Goal: Task Accomplishment & Management: Manage account settings

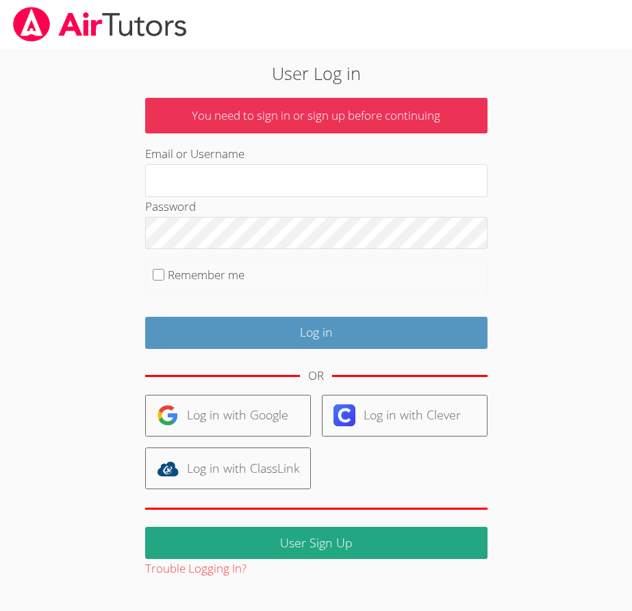
type input "[EMAIL_ADDRESS][DOMAIN_NAME]"
click at [158, 272] on input "Remember me" at bounding box center [159, 275] width 12 height 12
checkbox input "true"
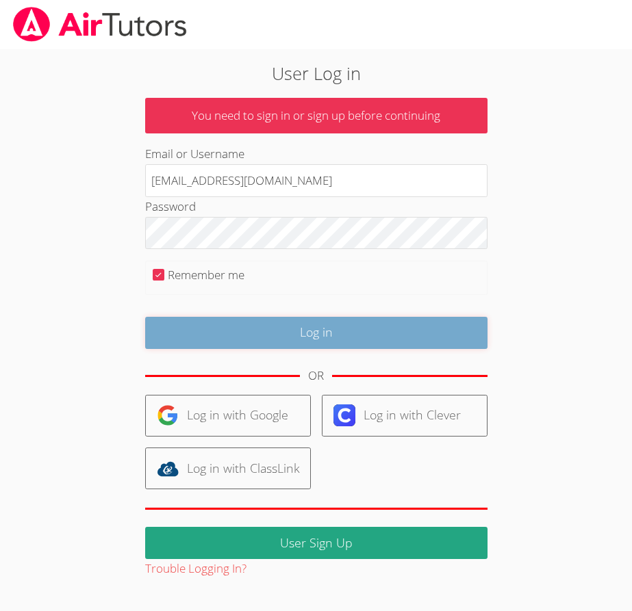
click at [186, 326] on input "Log in" at bounding box center [316, 333] width 342 height 32
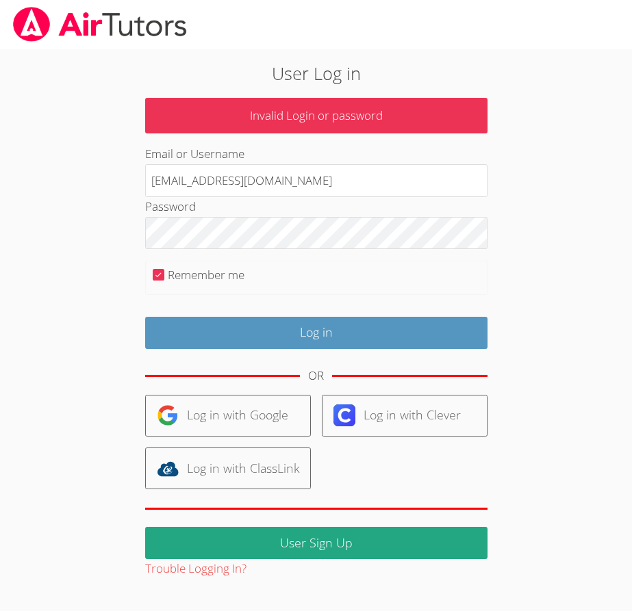
click at [96, 275] on div "User Log in Invalid Login or password Email or Username [EMAIL_ADDRESS][DOMAIN_…" at bounding box center [315, 319] width 455 height 519
click at [160, 274] on input "Remember me" at bounding box center [159, 275] width 12 height 12
click at [159, 274] on input "Remember me" at bounding box center [159, 275] width 12 height 12
checkbox input "true"
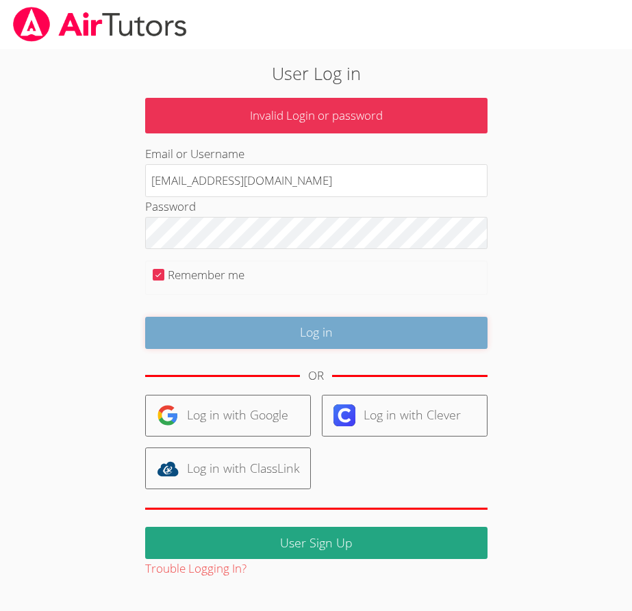
click at [226, 328] on input "Log in" at bounding box center [316, 333] width 342 height 32
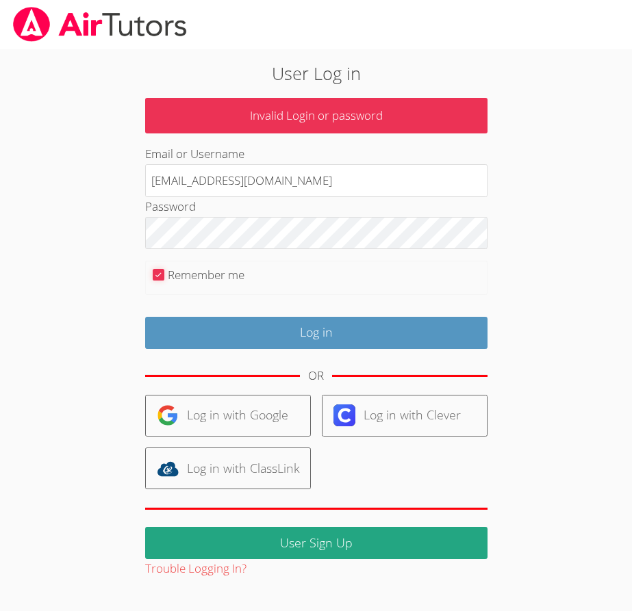
click at [161, 273] on input "Remember me" at bounding box center [159, 275] width 12 height 12
checkbox input "false"
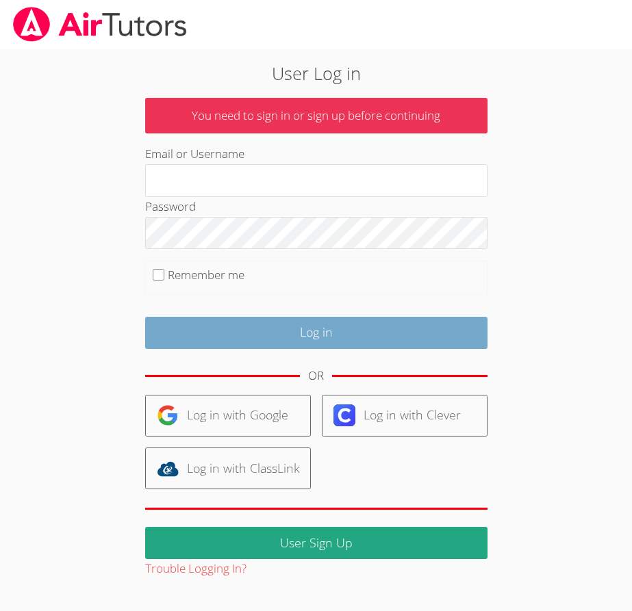
type input "[EMAIL_ADDRESS][DOMAIN_NAME]"
click at [231, 329] on input "Log in" at bounding box center [316, 333] width 342 height 32
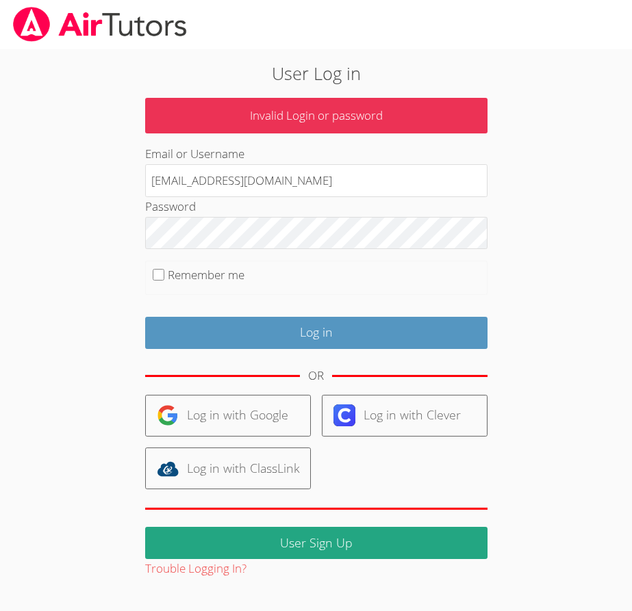
click at [186, 261] on fieldset "Remember me" at bounding box center [316, 278] width 342 height 34
drag, startPoint x: 183, startPoint y: 272, endPoint x: 186, endPoint y: 286, distance: 14.8
click at [183, 272] on label "Remember me" at bounding box center [206, 275] width 77 height 16
click at [164, 272] on input "Remember me" at bounding box center [159, 275] width 12 height 12
checkbox input "true"
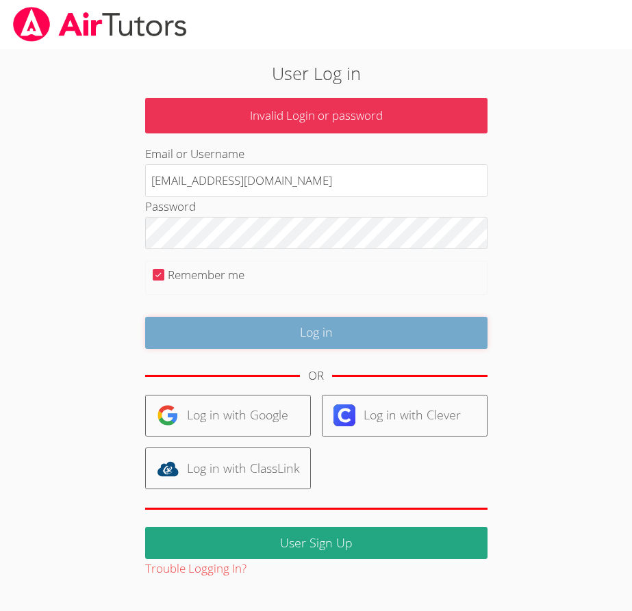
click at [203, 324] on input "Log in" at bounding box center [316, 333] width 342 height 32
type input "[EMAIL_ADDRESS][DOMAIN_NAME]"
click at [209, 323] on input "Log in" at bounding box center [316, 333] width 342 height 32
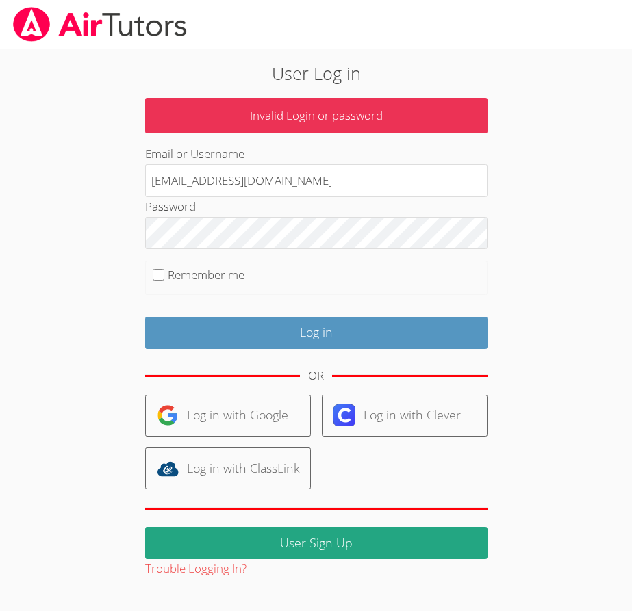
click at [171, 272] on label "Remember me" at bounding box center [206, 275] width 77 height 16
click at [164, 272] on input "Remember me" at bounding box center [159, 275] width 12 height 12
checkbox input "true"
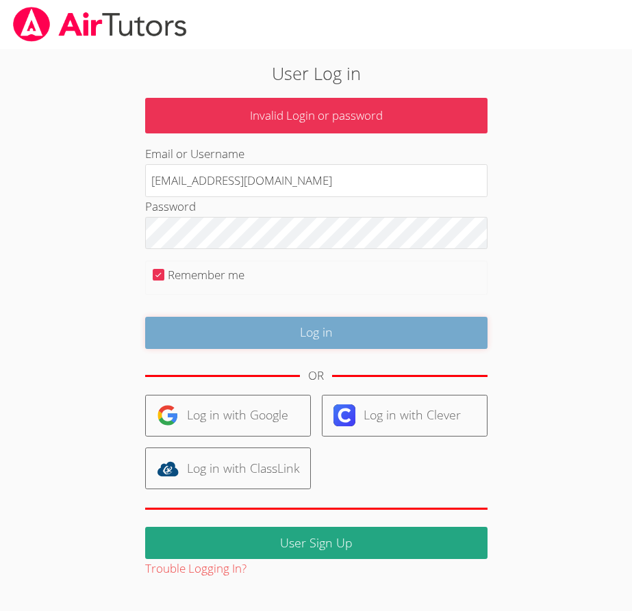
click at [196, 341] on input "Log in" at bounding box center [316, 333] width 342 height 32
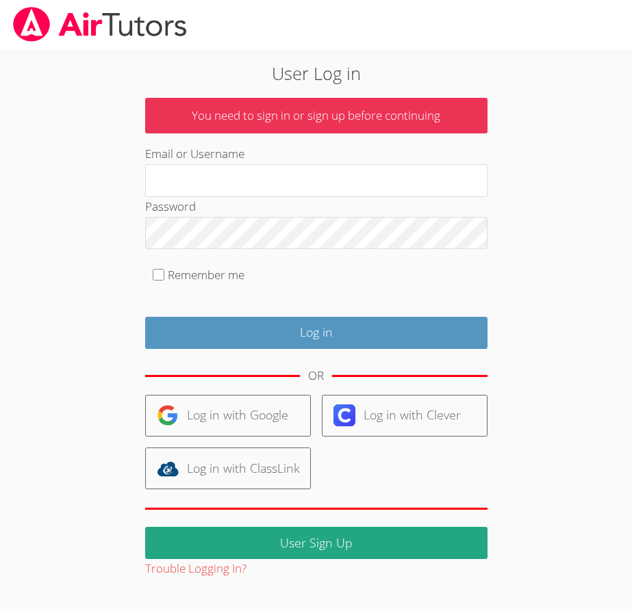
type input "[EMAIL_ADDRESS][DOMAIN_NAME]"
drag, startPoint x: 81, startPoint y: 194, endPoint x: 101, endPoint y: 170, distance: 31.2
click at [82, 194] on div "User Log in You need to sign in or sign up before continuing Email or Username …" at bounding box center [316, 314] width 632 height 530
